Goal: Information Seeking & Learning: Find specific fact

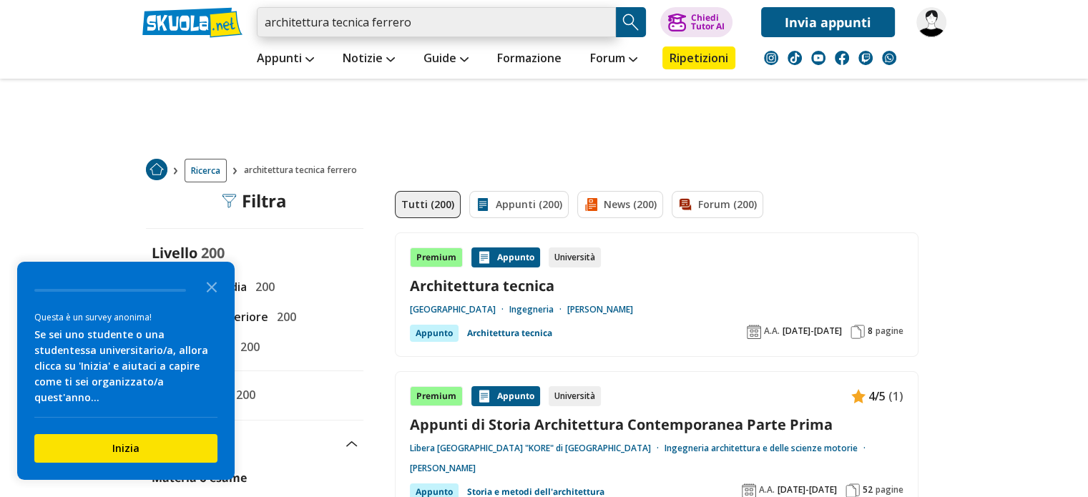
click at [323, 19] on input "architettura tecnica ferrero" at bounding box center [436, 22] width 359 height 30
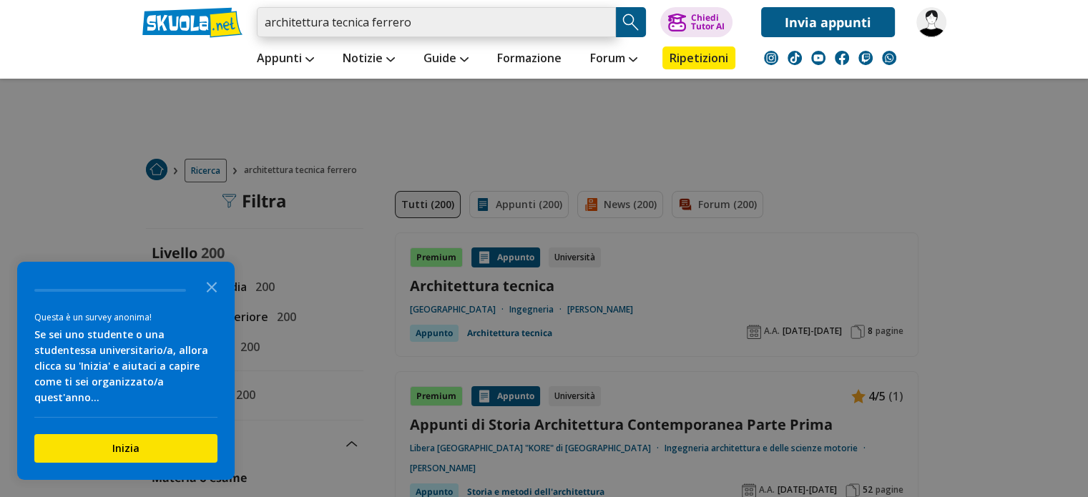
click at [367, 22] on input "architettura tecnica ferrero" at bounding box center [436, 22] width 359 height 30
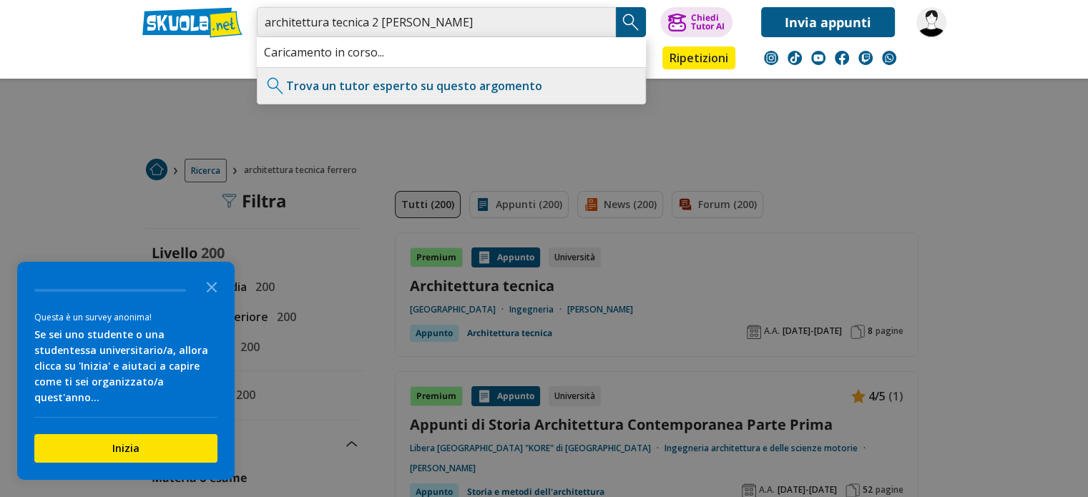
type input "architettura tecnica 2 [PERSON_NAME]"
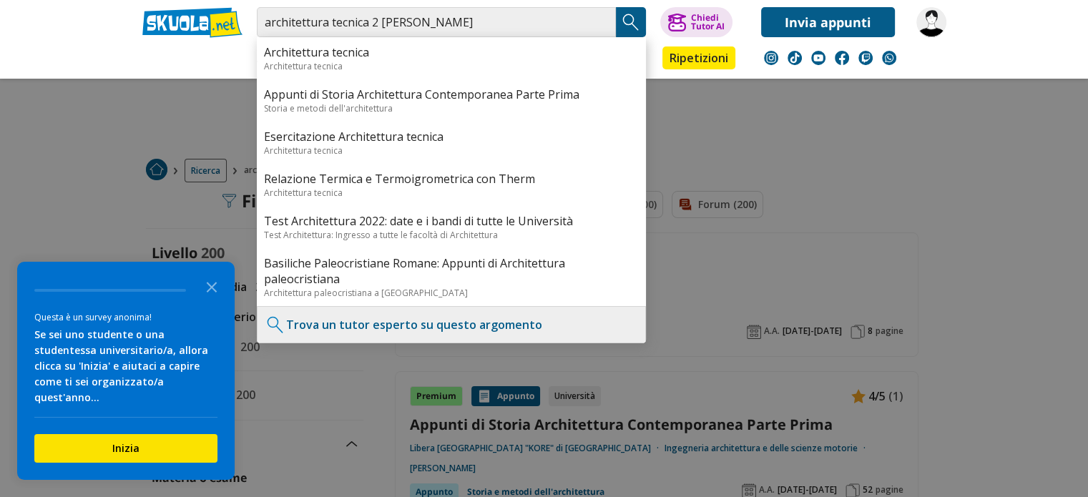
click at [633, 22] on img "Search Button" at bounding box center [630, 21] width 21 height 21
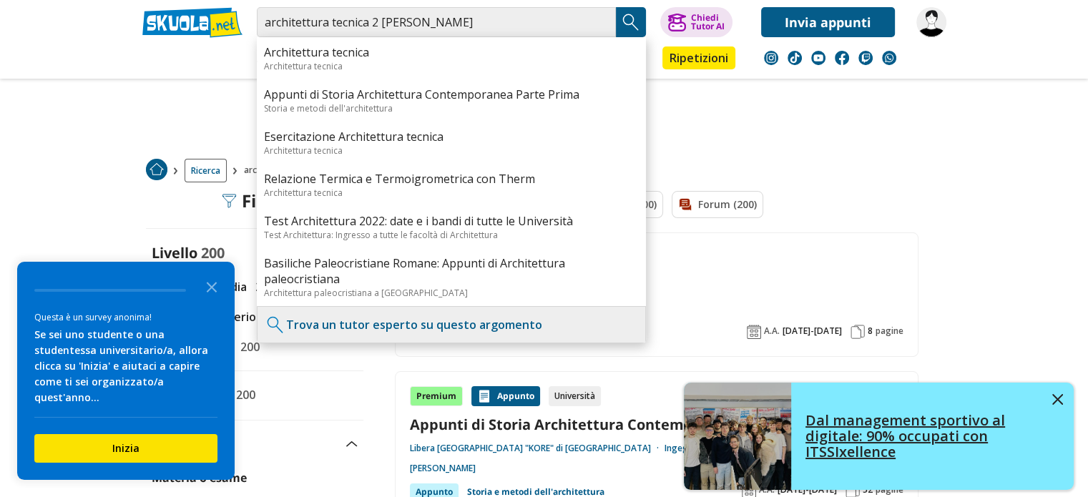
click at [1056, 398] on img at bounding box center [1058, 399] width 11 height 11
